Goal: Information Seeking & Learning: Learn about a topic

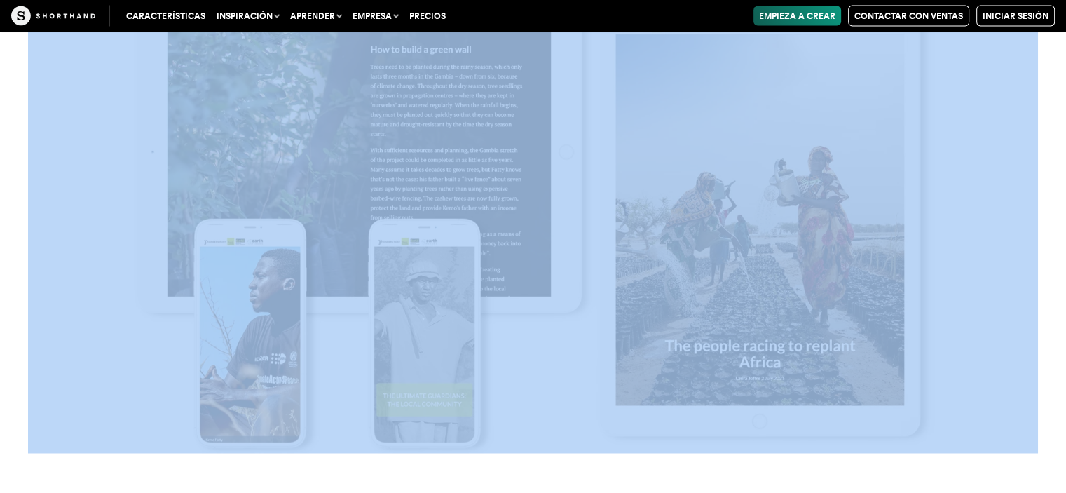
scroll to position [8337, 0]
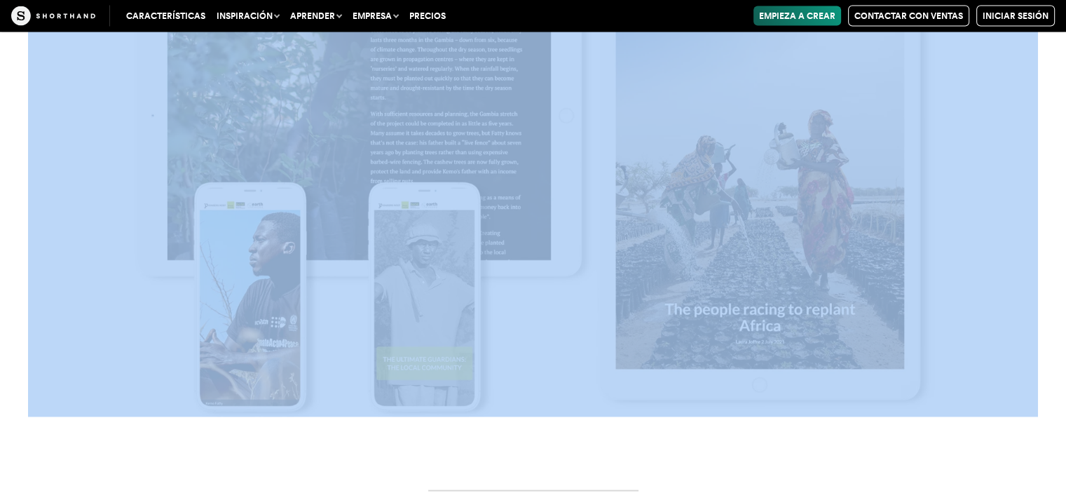
drag, startPoint x: 456, startPoint y: 159, endPoint x: 723, endPoint y: 297, distance: 301.0
copy article "Puesto de los 3 pioneros En la carrera para combatir el cambio climático, los c…"
drag, startPoint x: 591, startPoint y: 200, endPoint x: 573, endPoint y: 202, distance: 18.3
click at [591, 201] on img at bounding box center [533, 182] width 1010 height 468
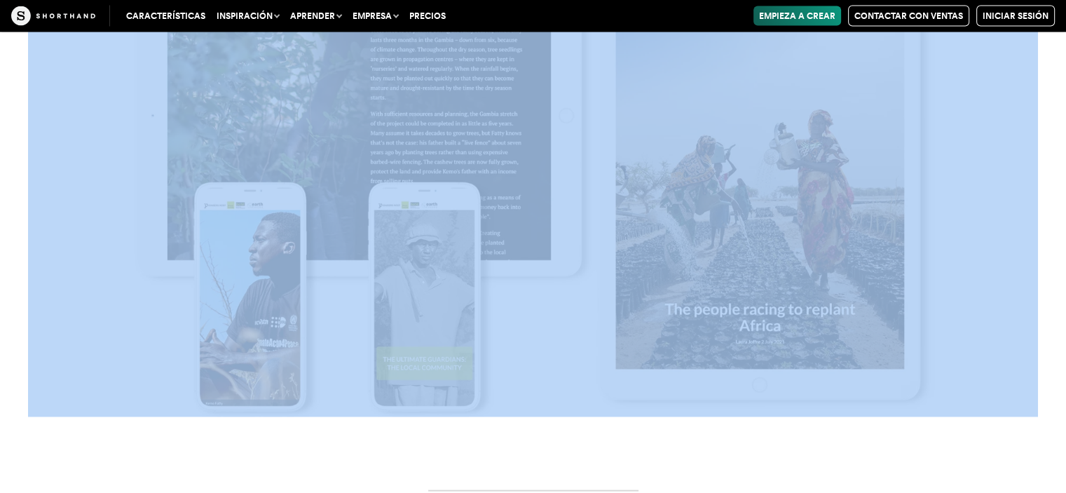
click at [529, 114] on img at bounding box center [533, 182] width 1010 height 468
click at [571, 126] on img at bounding box center [533, 182] width 1010 height 468
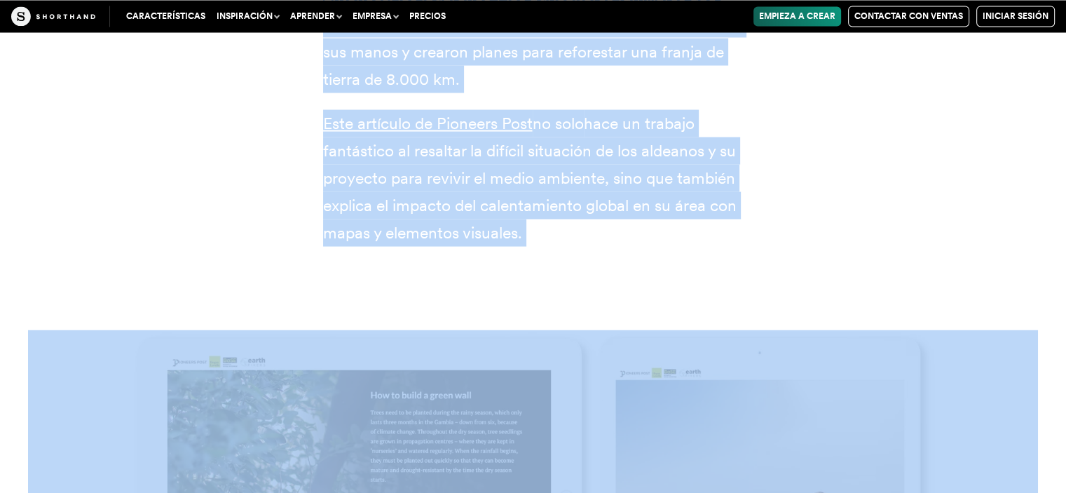
scroll to position [7706, 0]
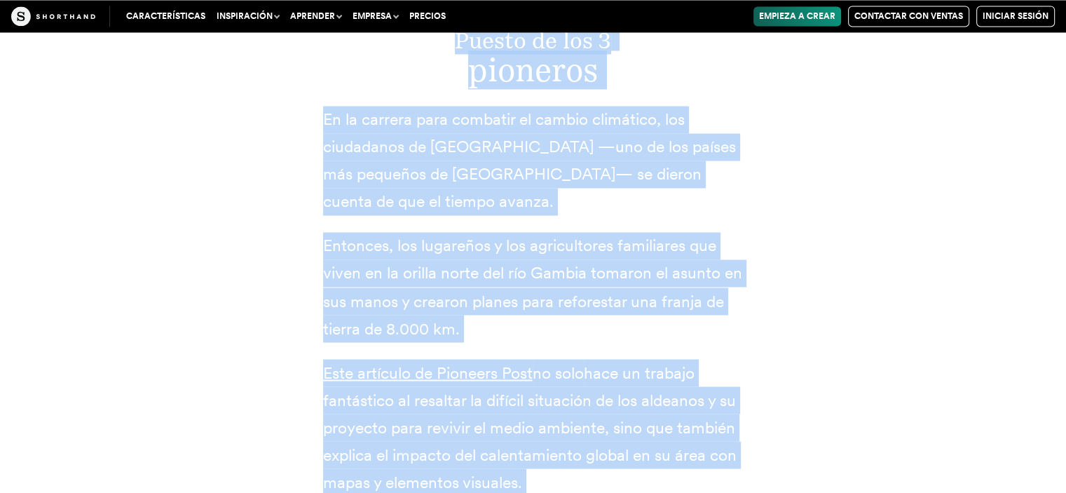
click at [552, 236] on font "Entonces, los lugareños y los agricultores familiares que viven en la orilla no…" at bounding box center [532, 287] width 419 height 102
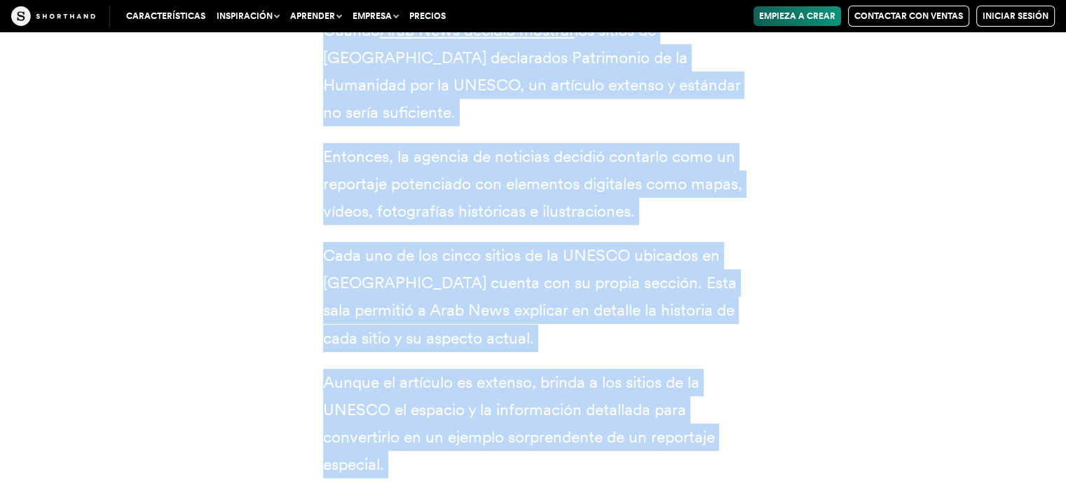
scroll to position [5379, 0]
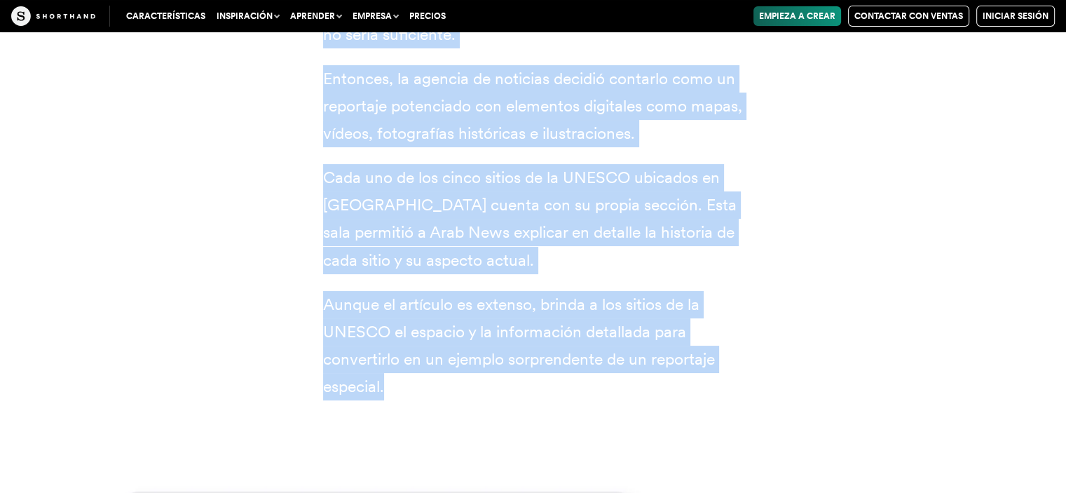
drag, startPoint x: 416, startPoint y: 107, endPoint x: 421, endPoint y: 332, distance: 225.1
click at [421, 332] on div "1 Noticias Árabes Cuando Arab News decidió mostrar los sitios de [GEOGRAPHIC_DA…" at bounding box center [533, 122] width 421 height 556
copy div "Noticias Árabes Cuando Arab News decidió mostrar los sitios de [GEOGRAPHIC_DATA…"
click at [552, 294] on font "Aunque el artículo es extenso, brinda a los sitios de la UNESCO el espacio y la…" at bounding box center [519, 345] width 392 height 102
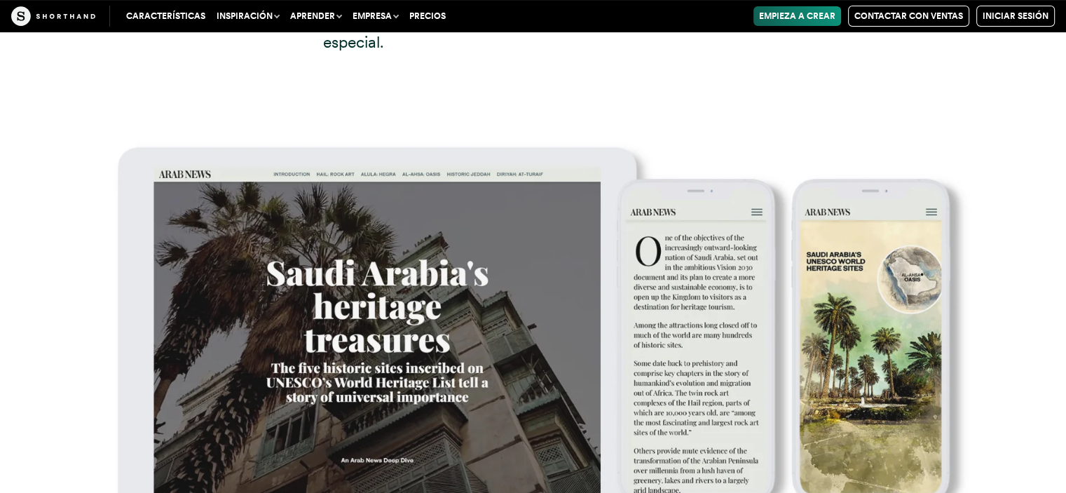
scroll to position [5730, 0]
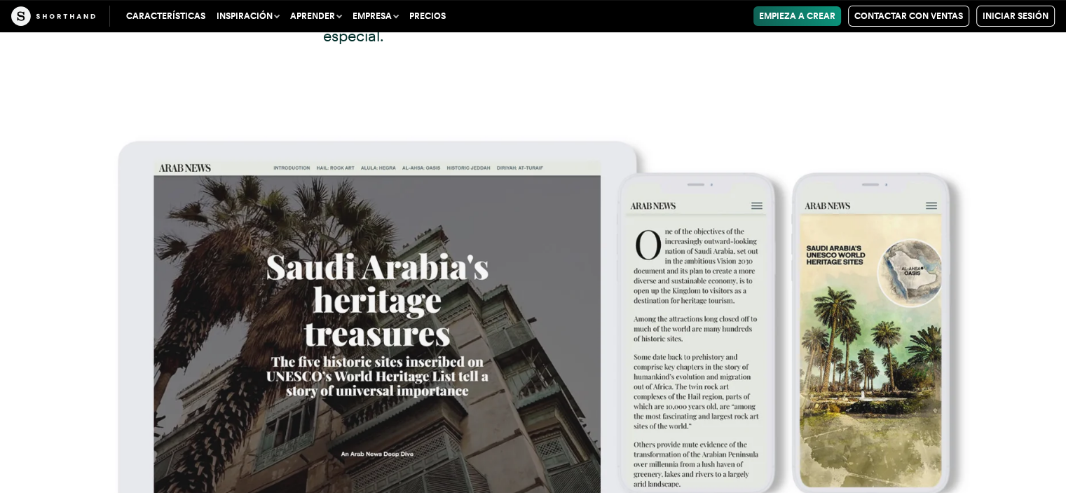
drag, startPoint x: 851, startPoint y: 231, endPoint x: 721, endPoint y: 100, distance: 184.4
click at [721, 133] on img at bounding box center [533, 347] width 1010 height 429
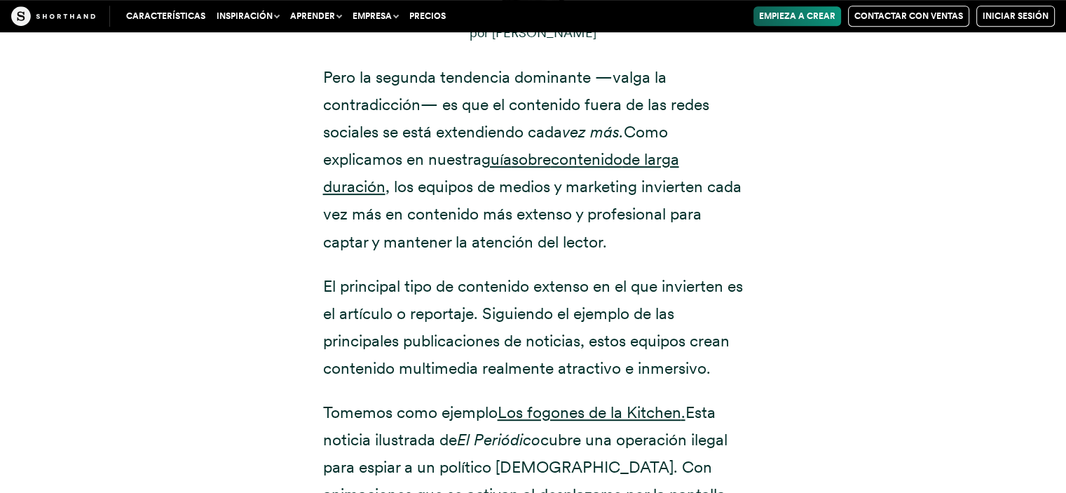
scroll to position [542, 0]
